Goal: Check status: Check status

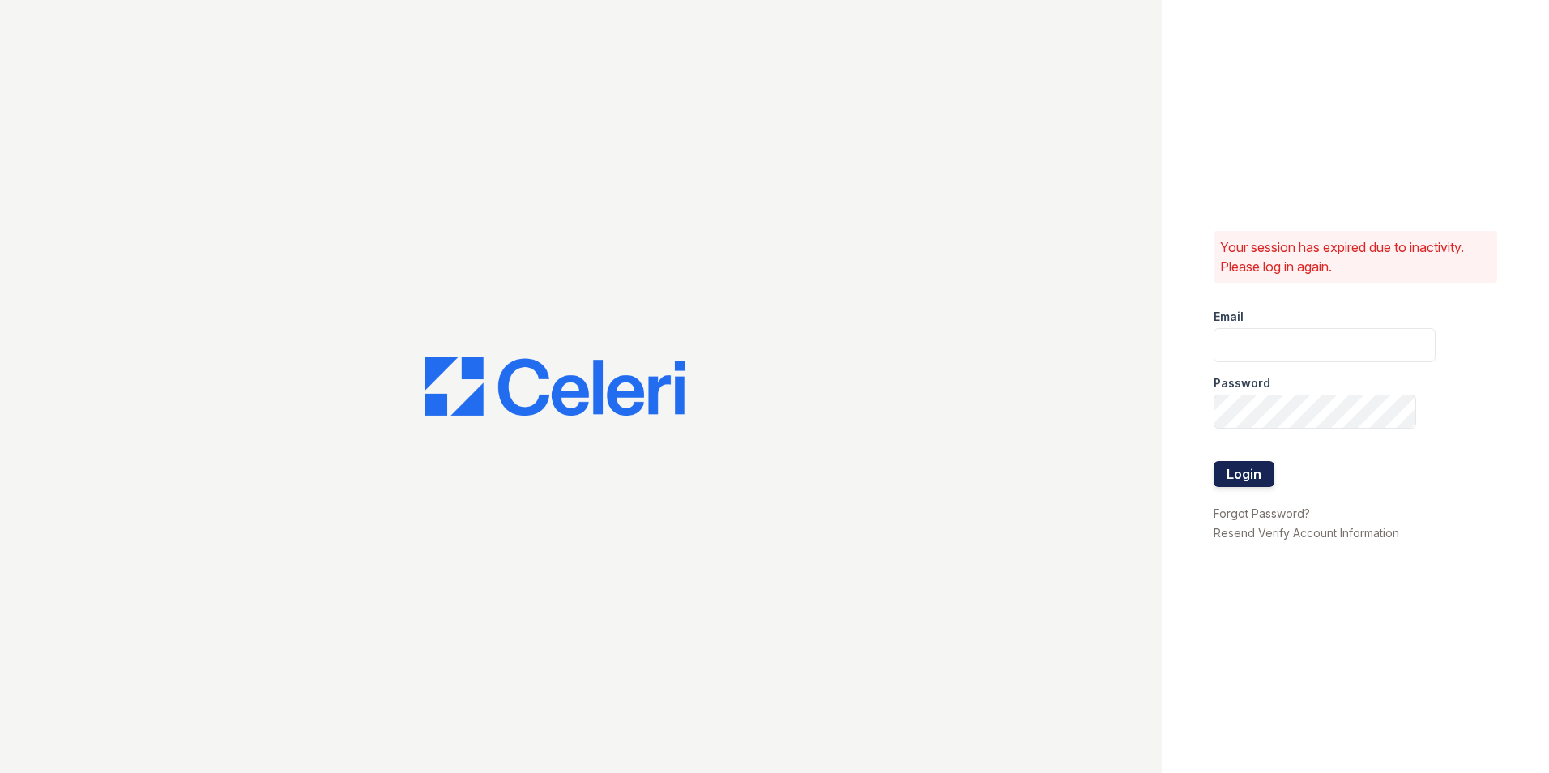
type input "kslimski@corcoran.com"
click at [1246, 473] on button "Login" at bounding box center [1243, 474] width 61 height 26
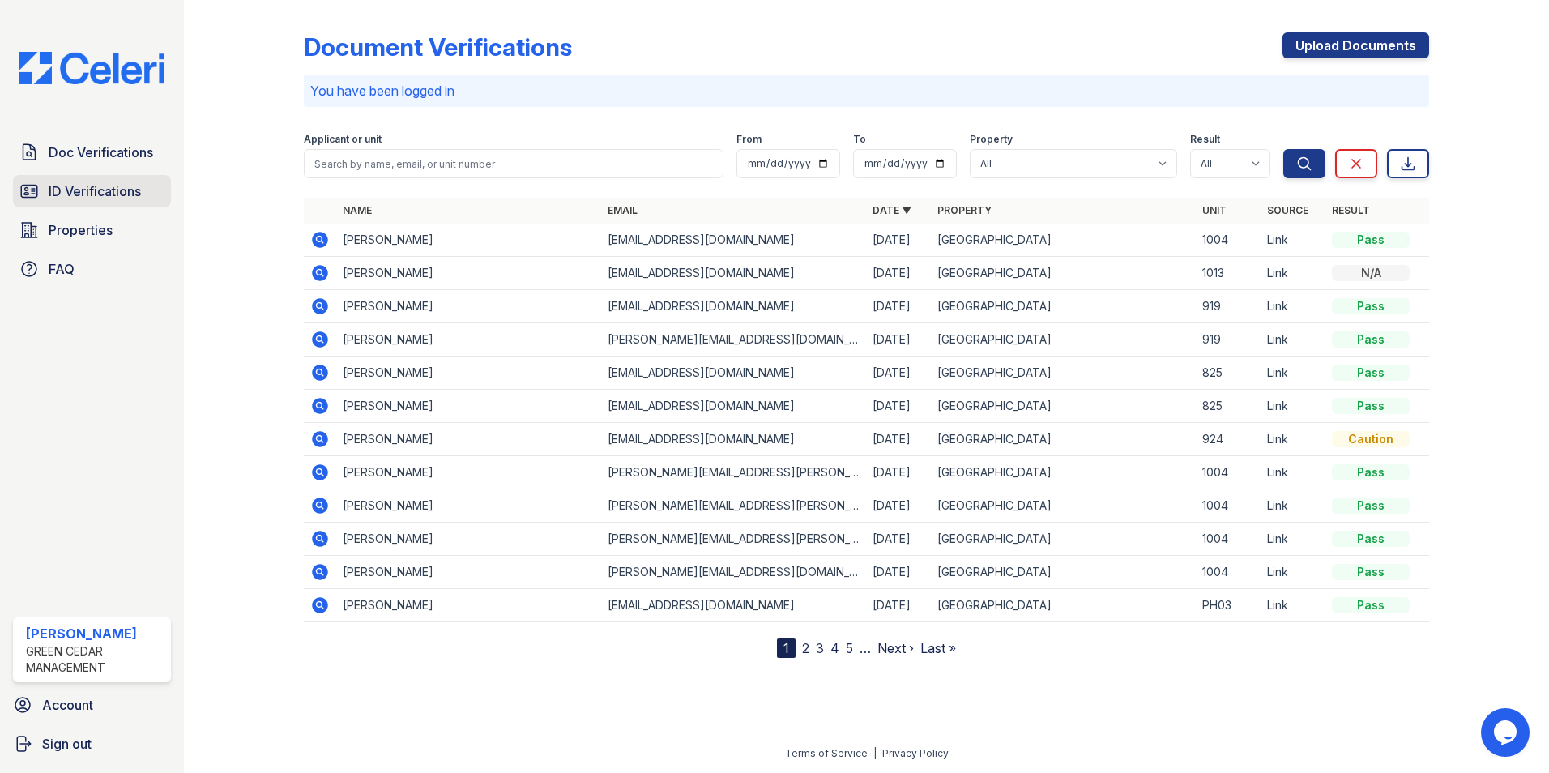
click at [108, 188] on span "ID Verifications" at bounding box center [95, 190] width 92 height 19
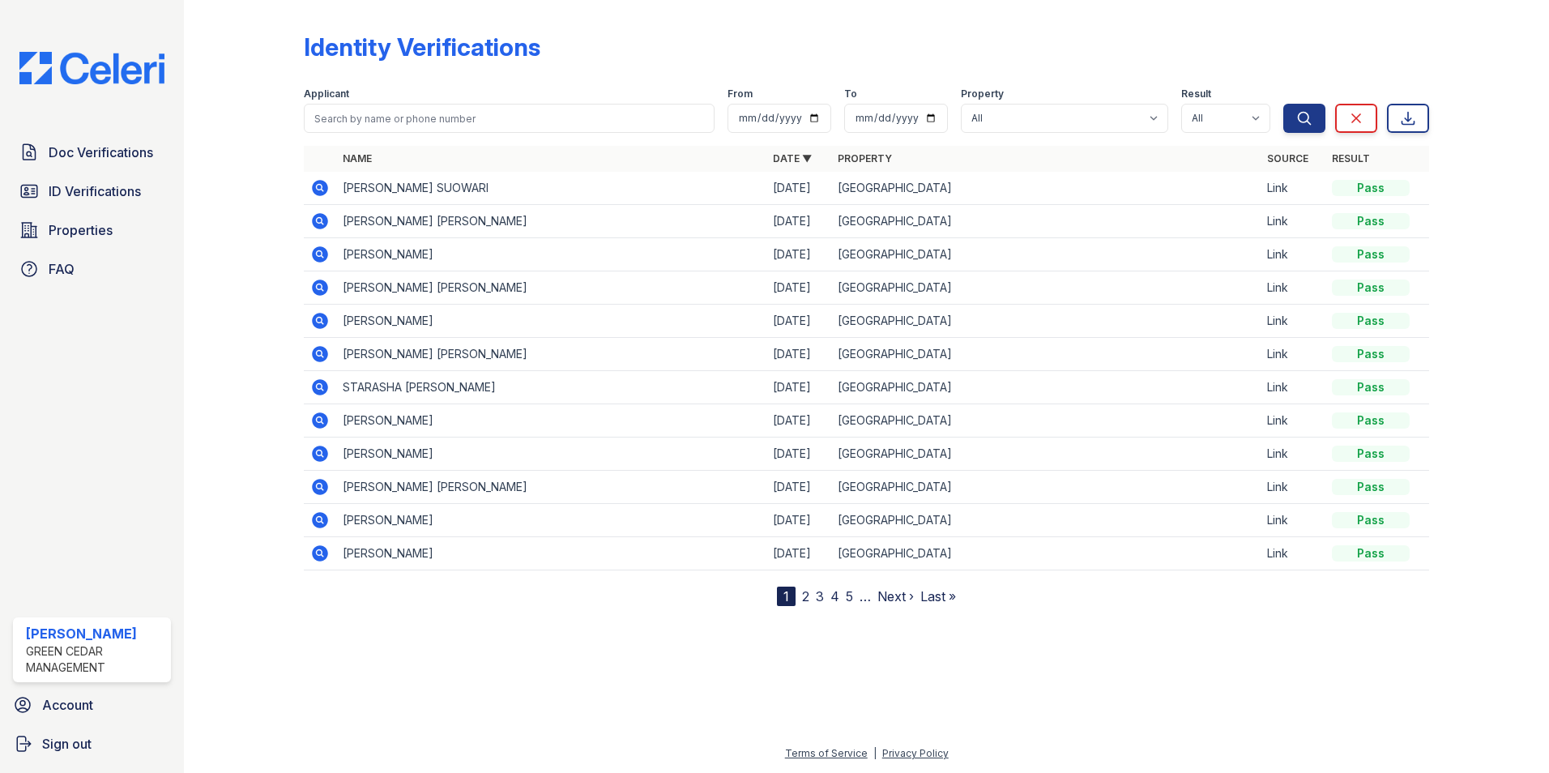
click at [323, 185] on icon at bounding box center [320, 188] width 16 height 16
